Goal: Information Seeking & Learning: Check status

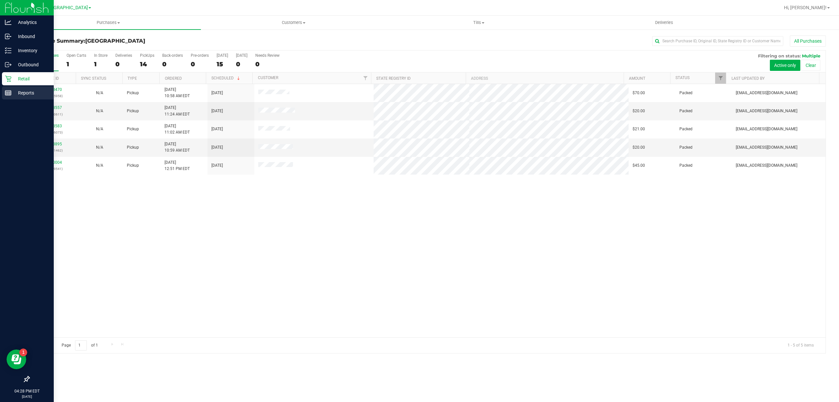
click at [22, 94] on p "Reports" at bounding box center [30, 93] width 39 height 8
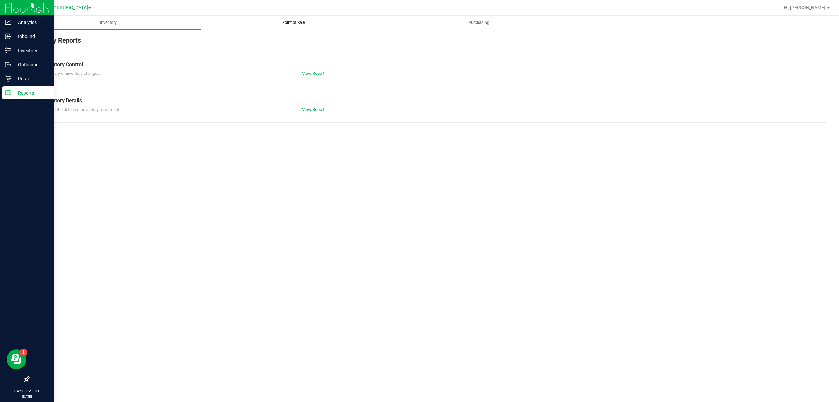
click at [297, 22] on span "Point of Sale" at bounding box center [293, 23] width 41 height 6
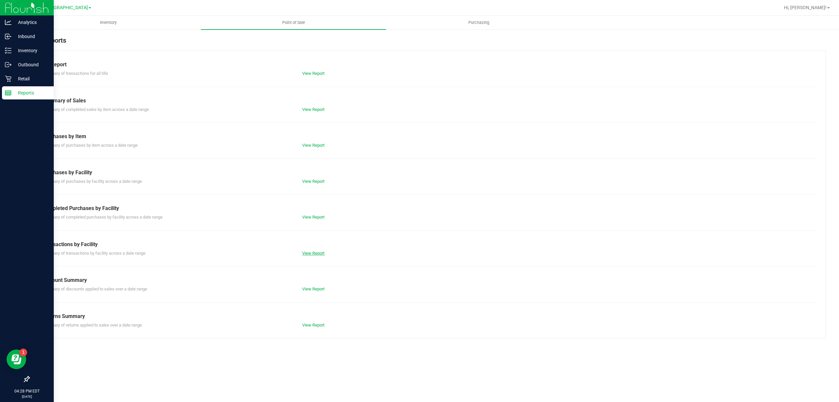
click at [313, 254] on link "View Report" at bounding box center [313, 253] width 22 height 5
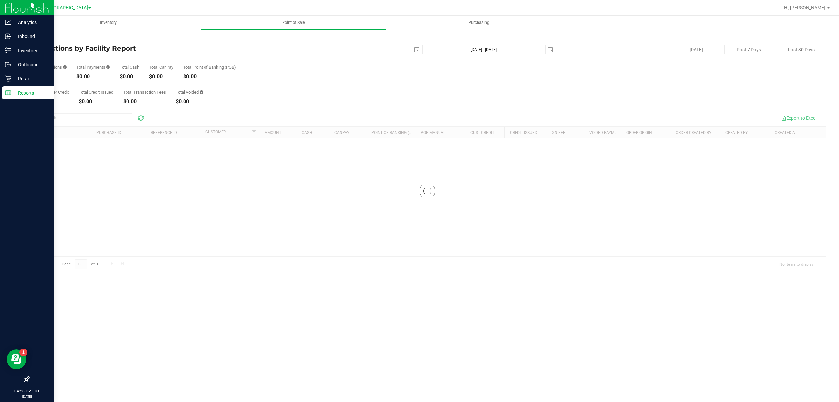
drag, startPoint x: 234, startPoint y: 256, endPoint x: 229, endPoint y: 262, distance: 7.9
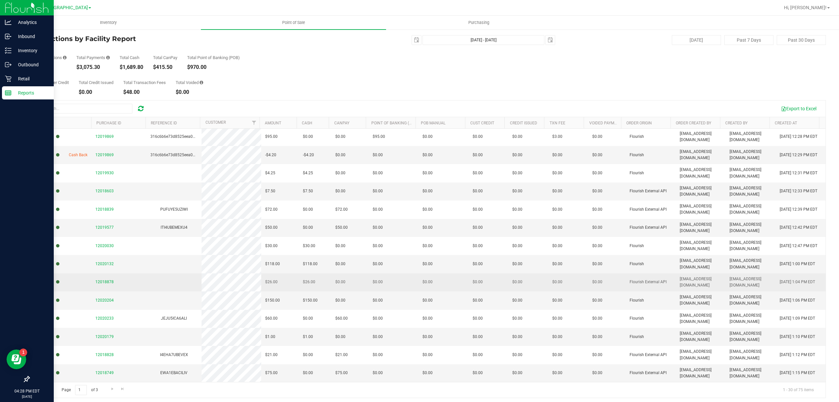
scroll to position [12, 0]
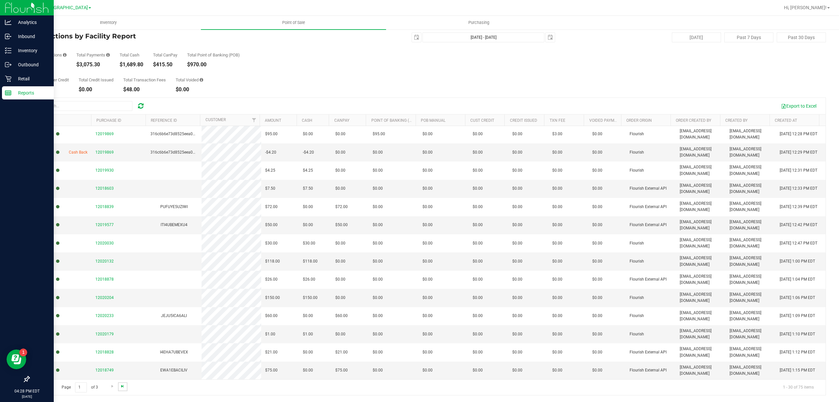
click at [121, 387] on span "Go to the last page" at bounding box center [122, 385] width 5 height 5
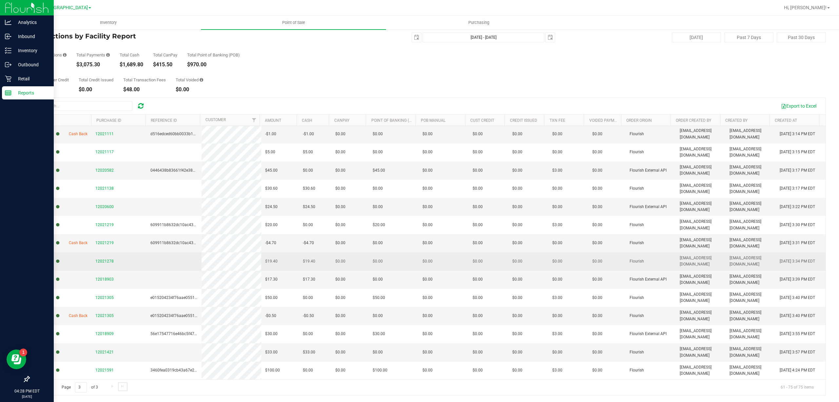
scroll to position [20, 0]
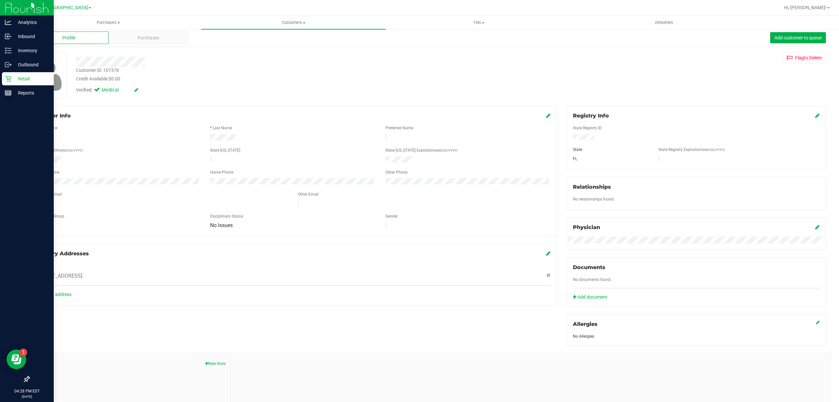
click at [17, 75] on p "Retail" at bounding box center [30, 79] width 39 height 8
